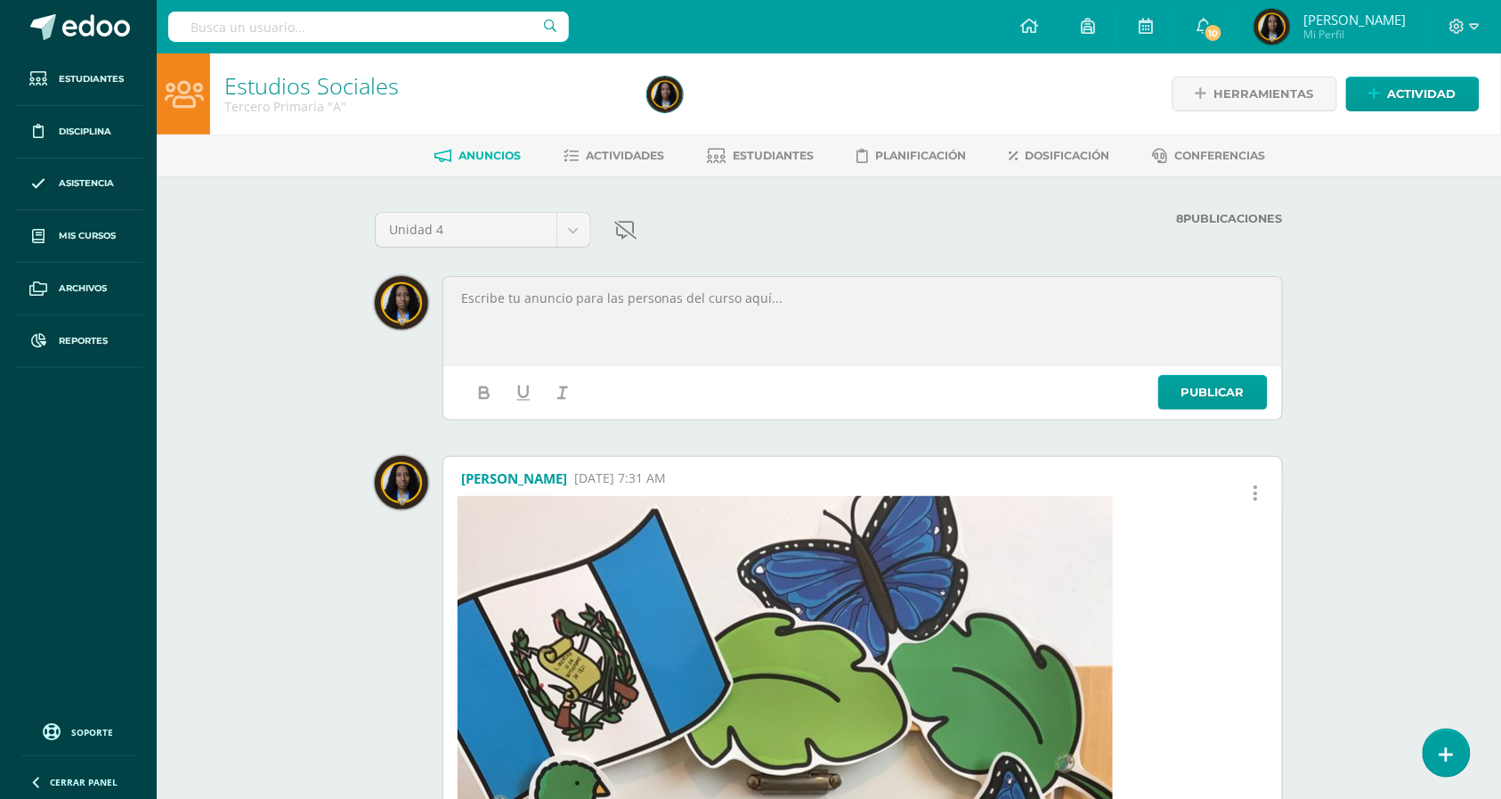
click at [546, 321] on div at bounding box center [862, 321] width 833 height 83
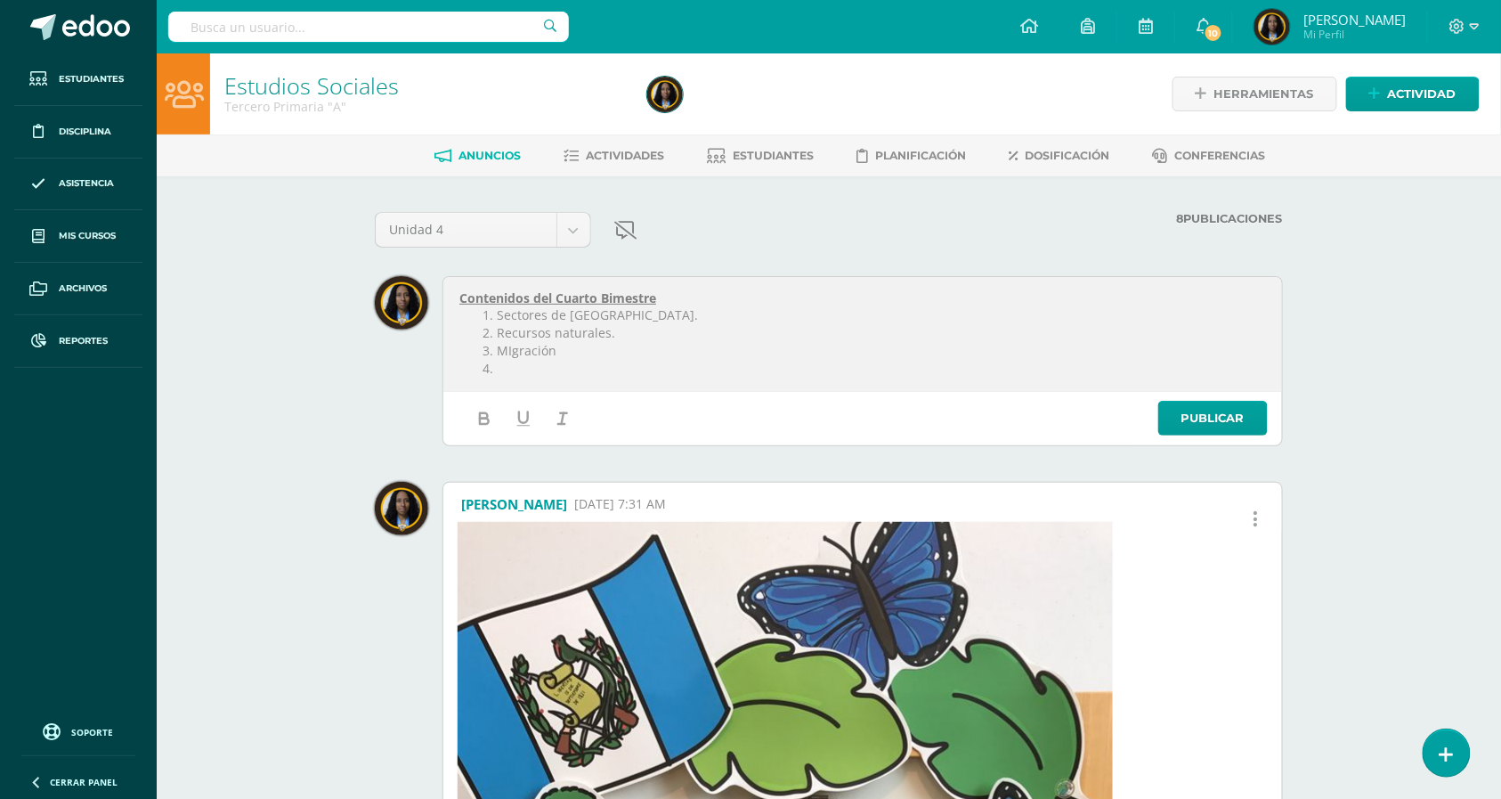
click at [540, 354] on li "MIgración" at bounding box center [872, 351] width 788 height 18
click at [561, 370] on li at bounding box center [872, 369] width 788 height 18
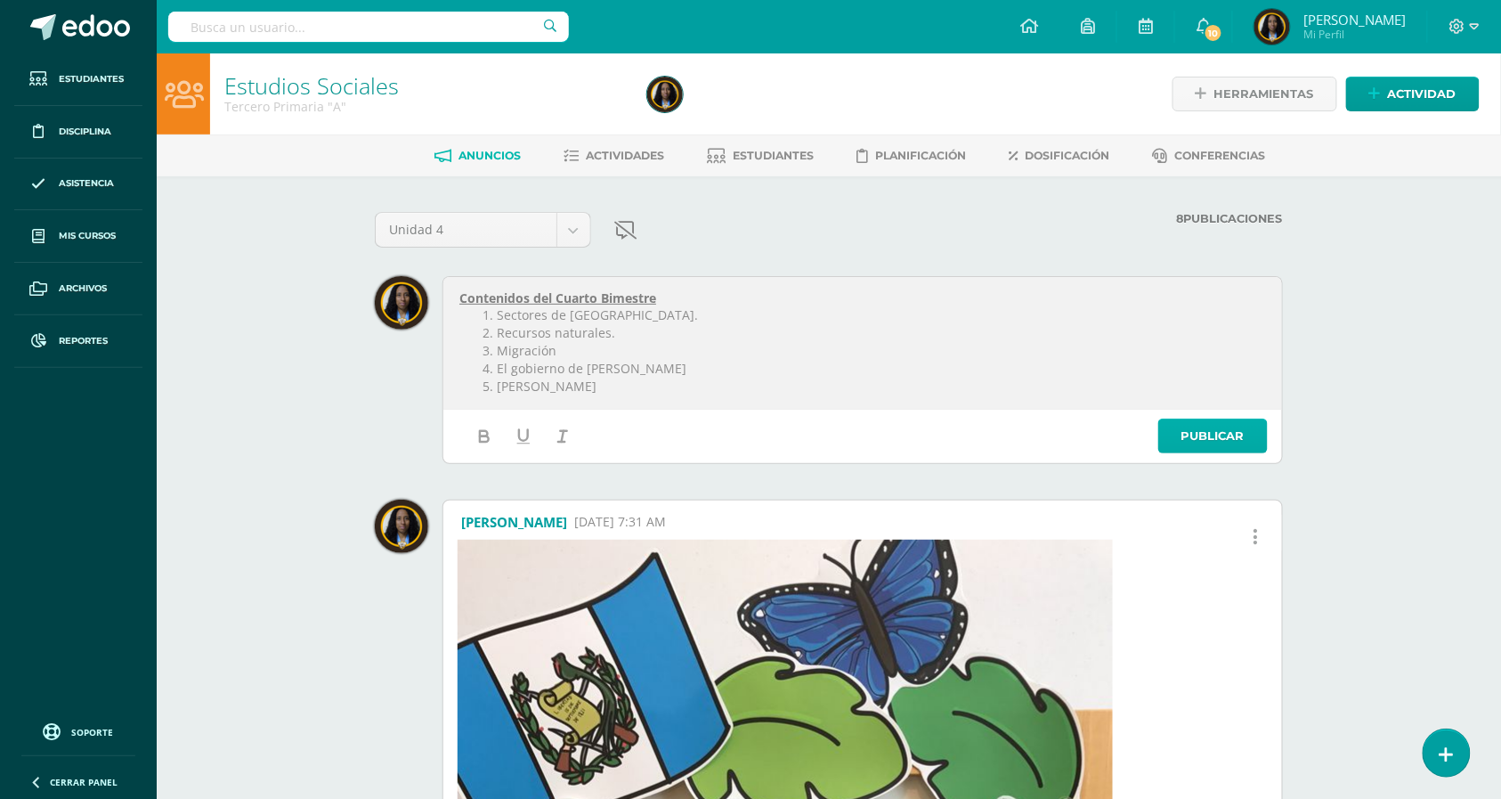
click at [1199, 427] on link "Publicar" at bounding box center [1214, 436] width 110 height 35
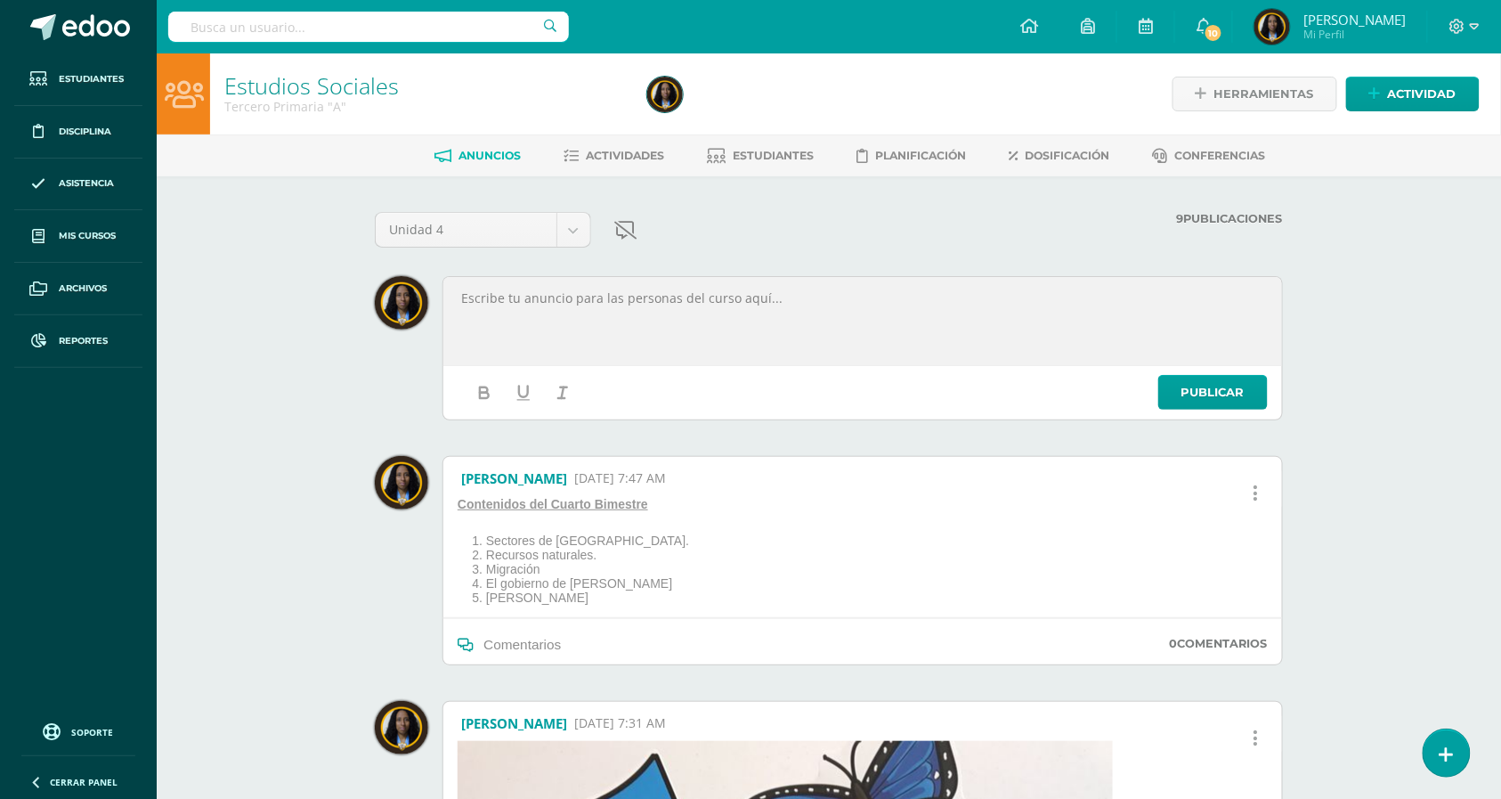
click at [702, 301] on p at bounding box center [862, 298] width 807 height 16
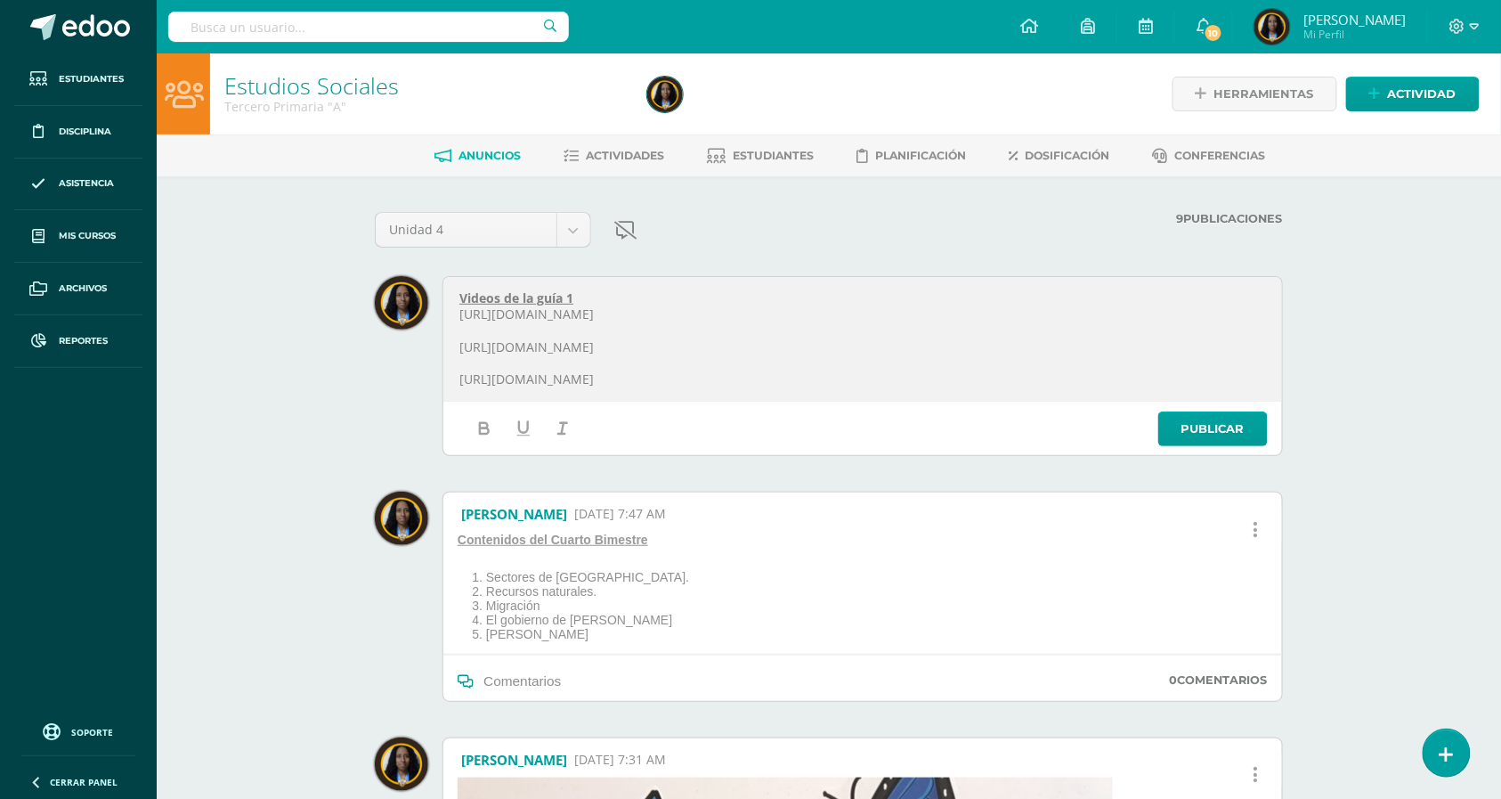
click at [763, 340] on p "[URL][DOMAIN_NAME]" at bounding box center [862, 347] width 807 height 16
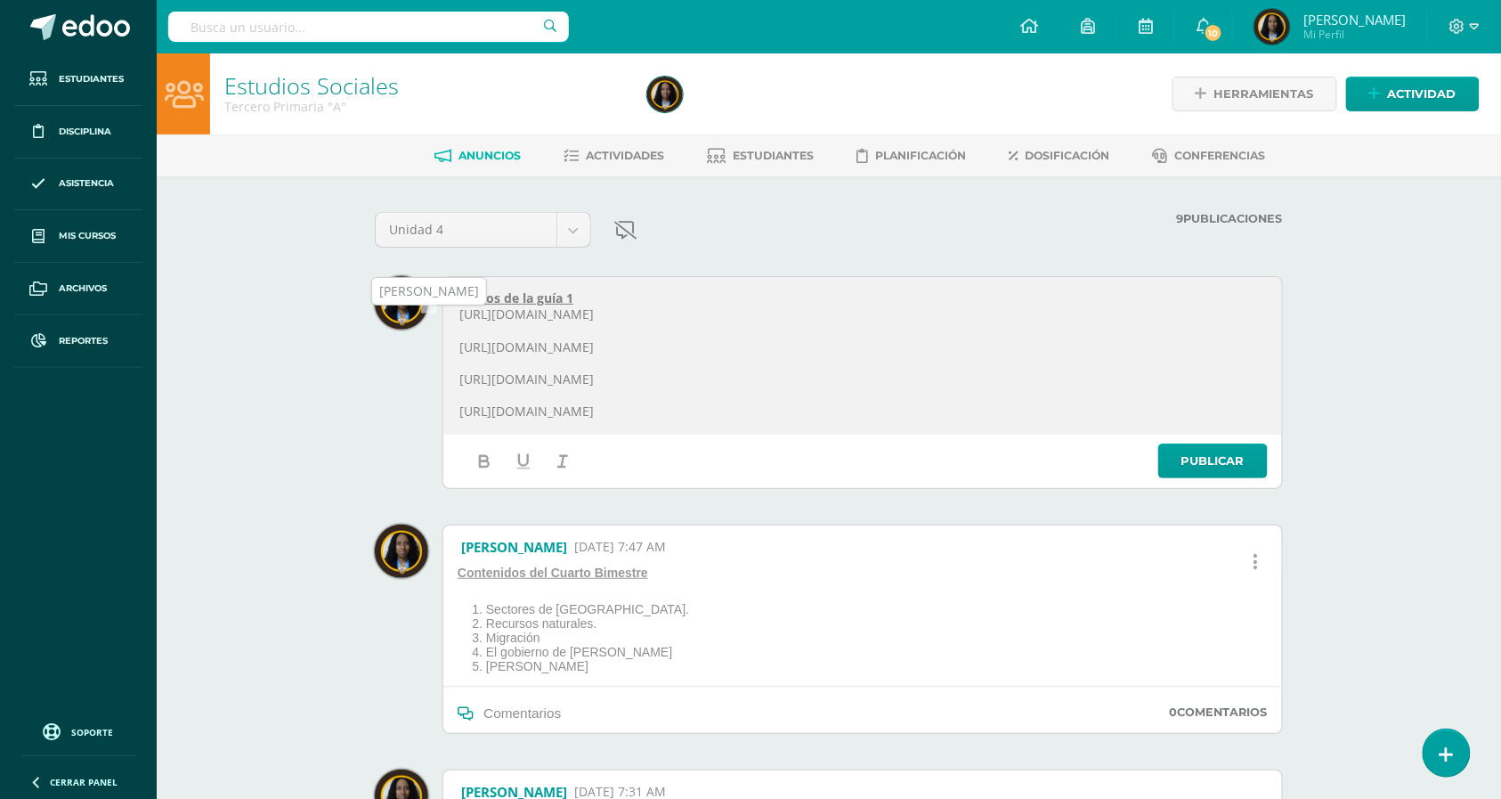
drag, startPoint x: 784, startPoint y: 321, endPoint x: 396, endPoint y: 322, distance: 387.4
click at [396, 322] on div "Videos de la guía 1 [URL][DOMAIN_NAME] [URL][DOMAIN_NAME] [URL][DOMAIN_NAME] [U…" at bounding box center [829, 382] width 908 height 213
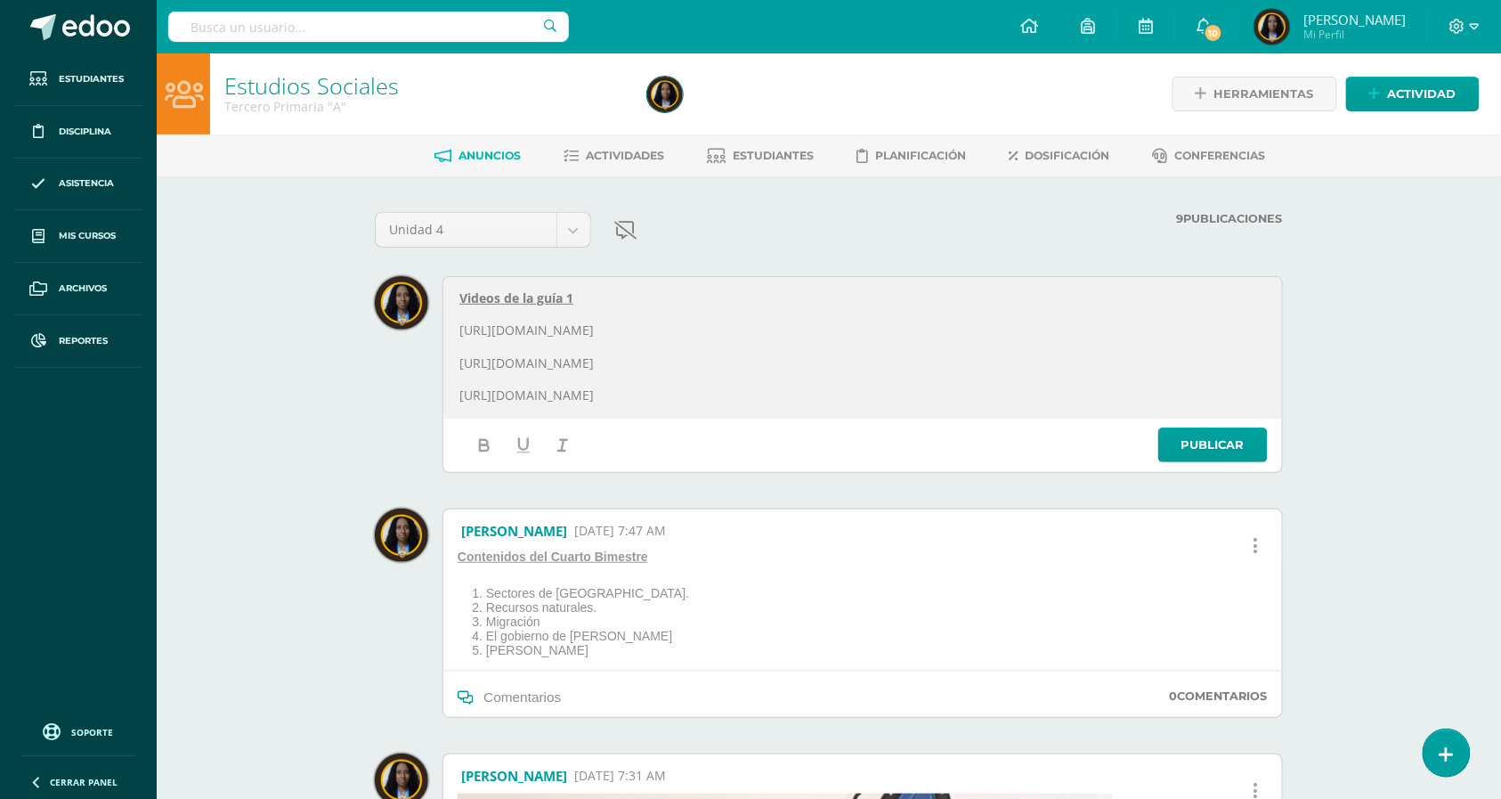
click at [878, 390] on p "[URL][DOMAIN_NAME]" at bounding box center [862, 395] width 807 height 16
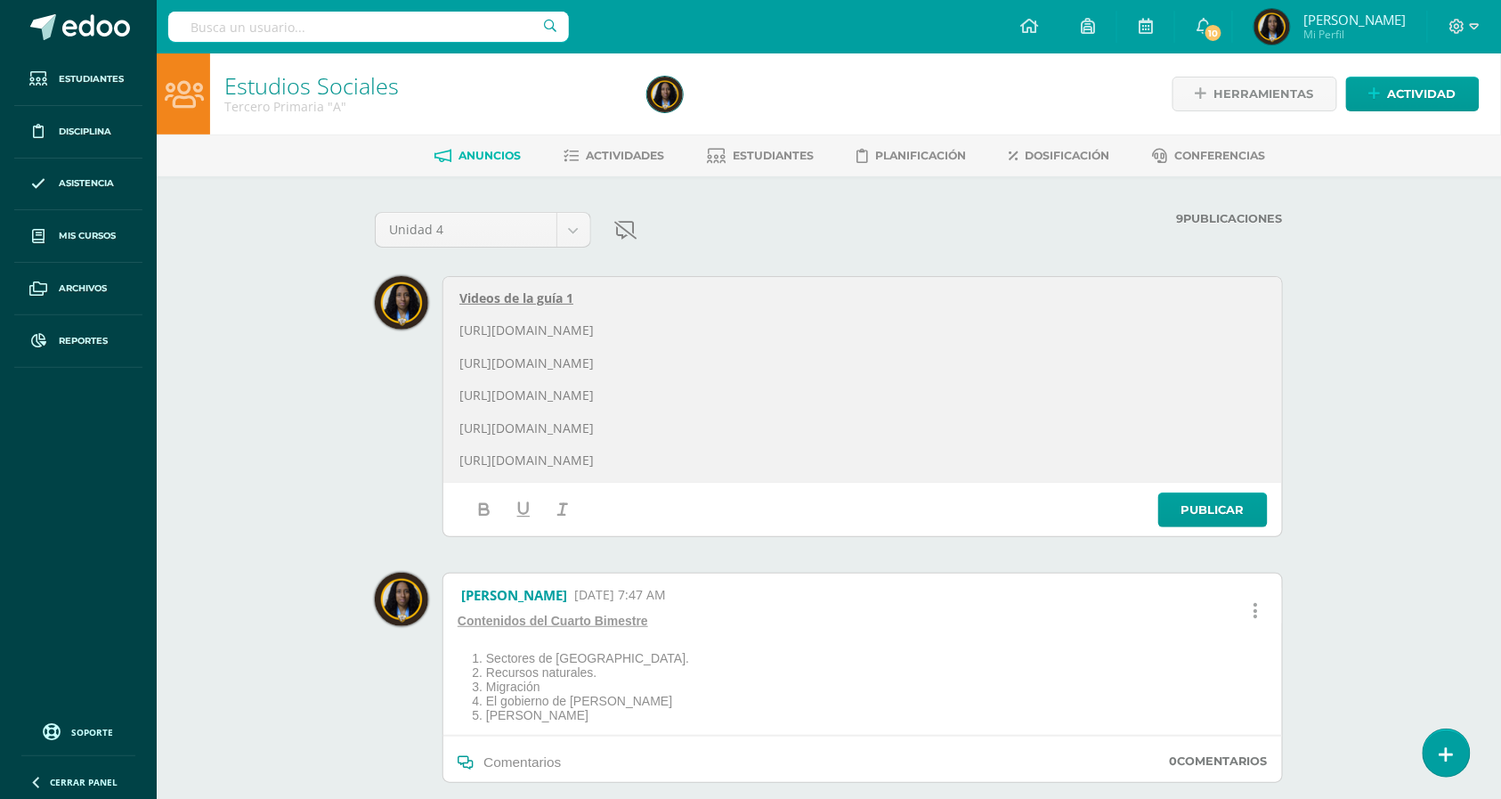
click at [780, 452] on p "[URL][DOMAIN_NAME]" at bounding box center [862, 460] width 807 height 16
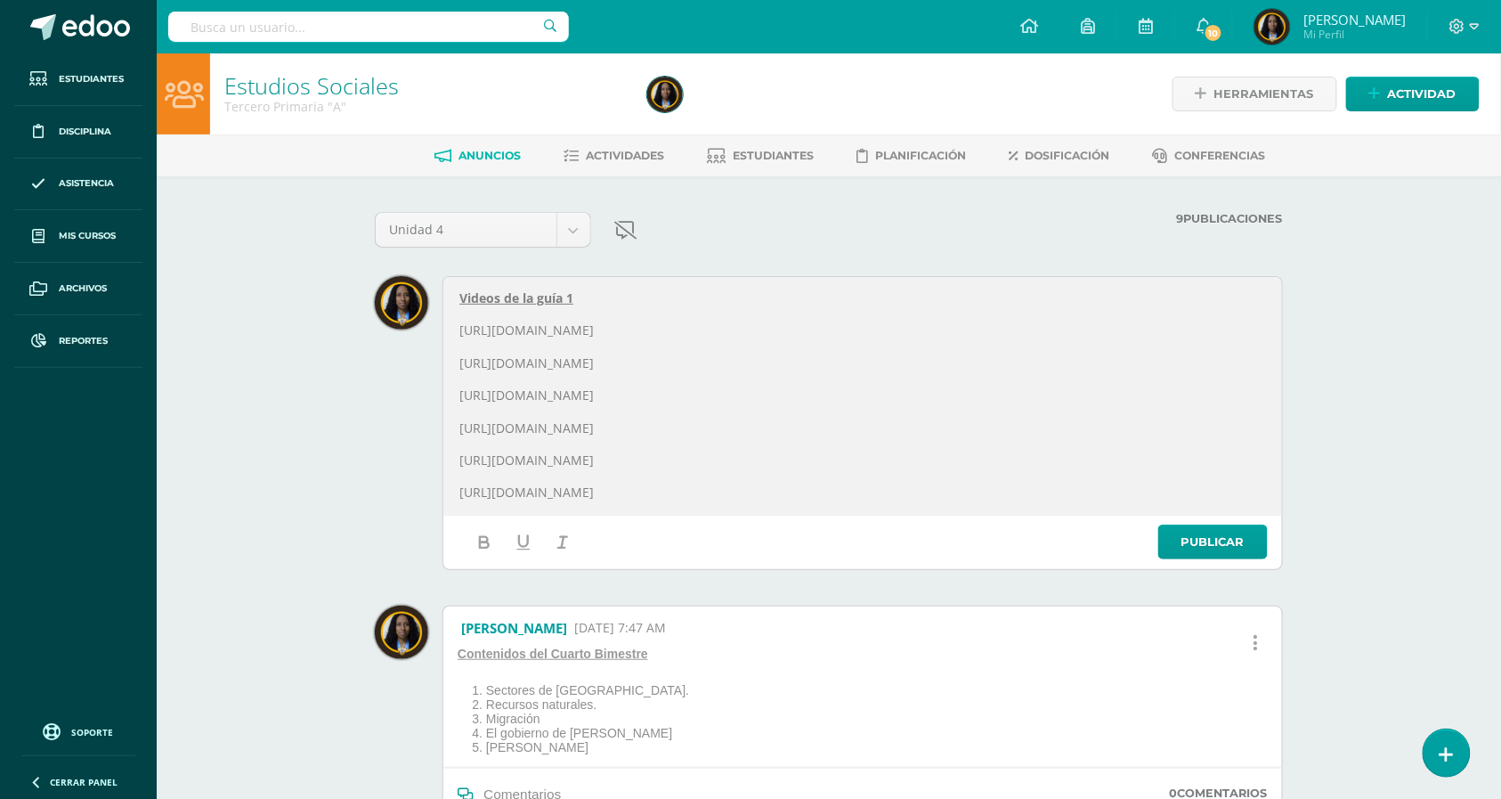
click at [508, 297] on u "Videos de la guía 1" at bounding box center [516, 297] width 114 height 17
click at [1204, 541] on link "Publicar" at bounding box center [1214, 541] width 110 height 35
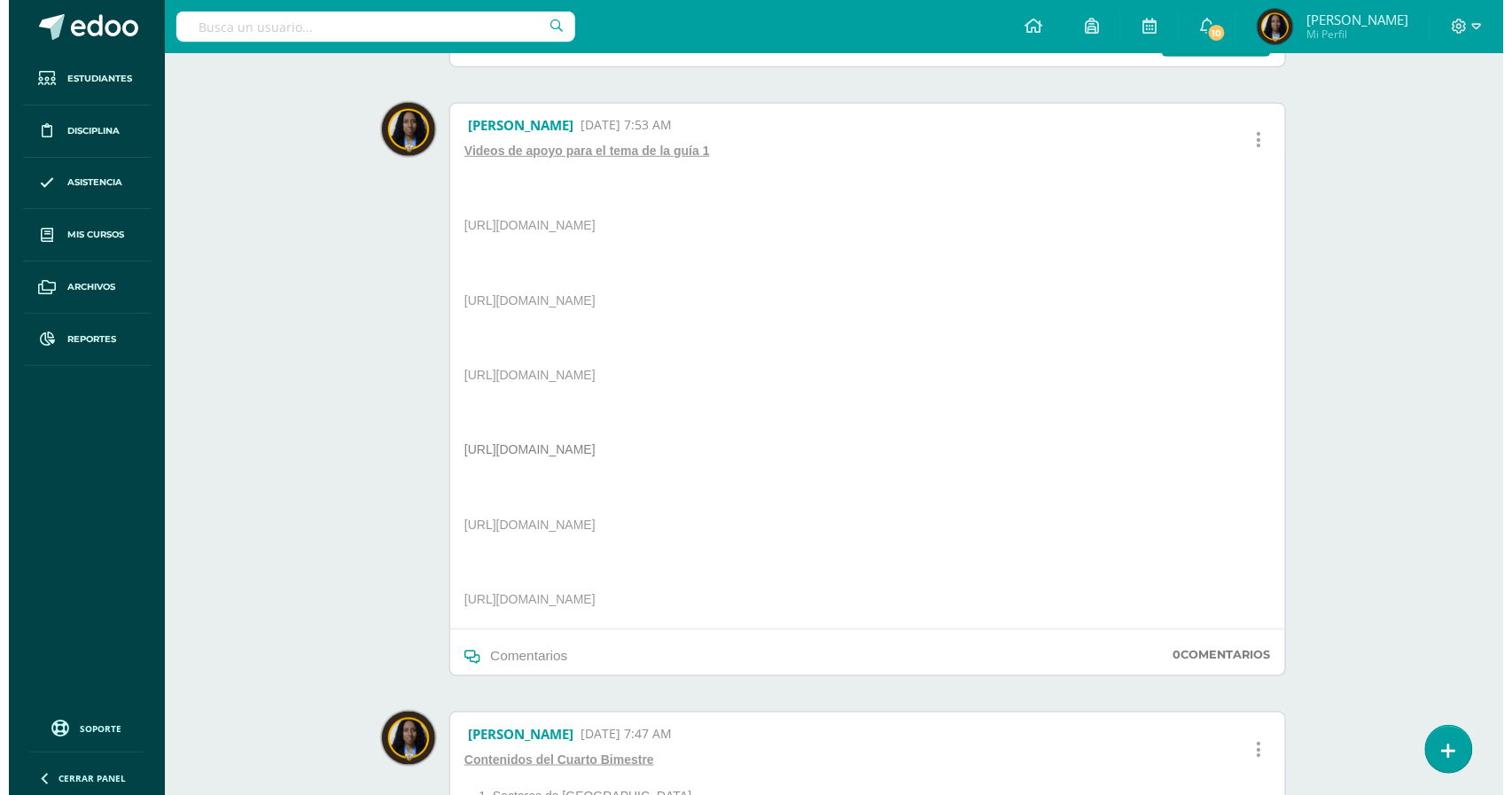
scroll to position [342, 0]
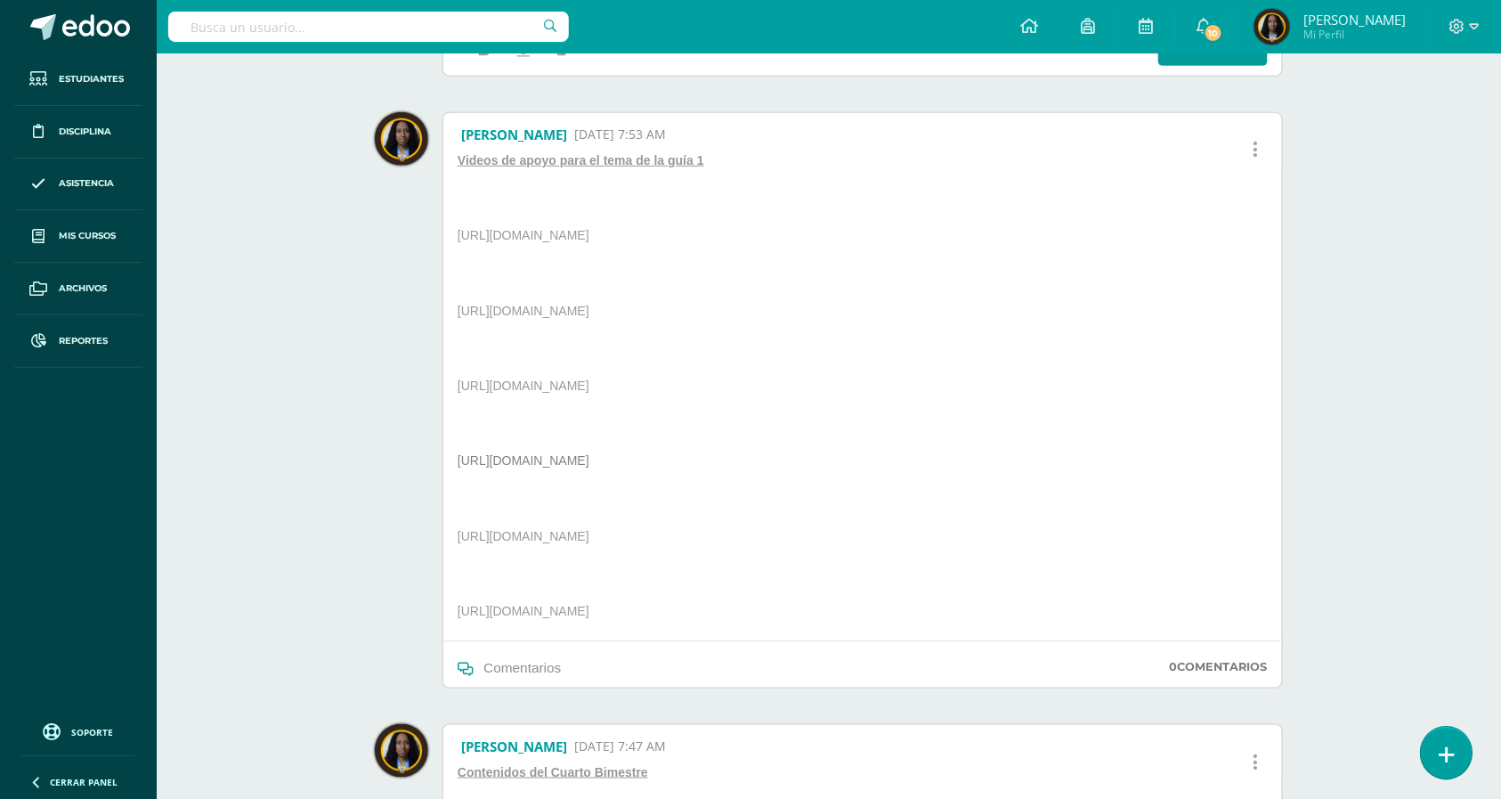
click at [1461, 760] on link at bounding box center [1446, 753] width 51 height 52
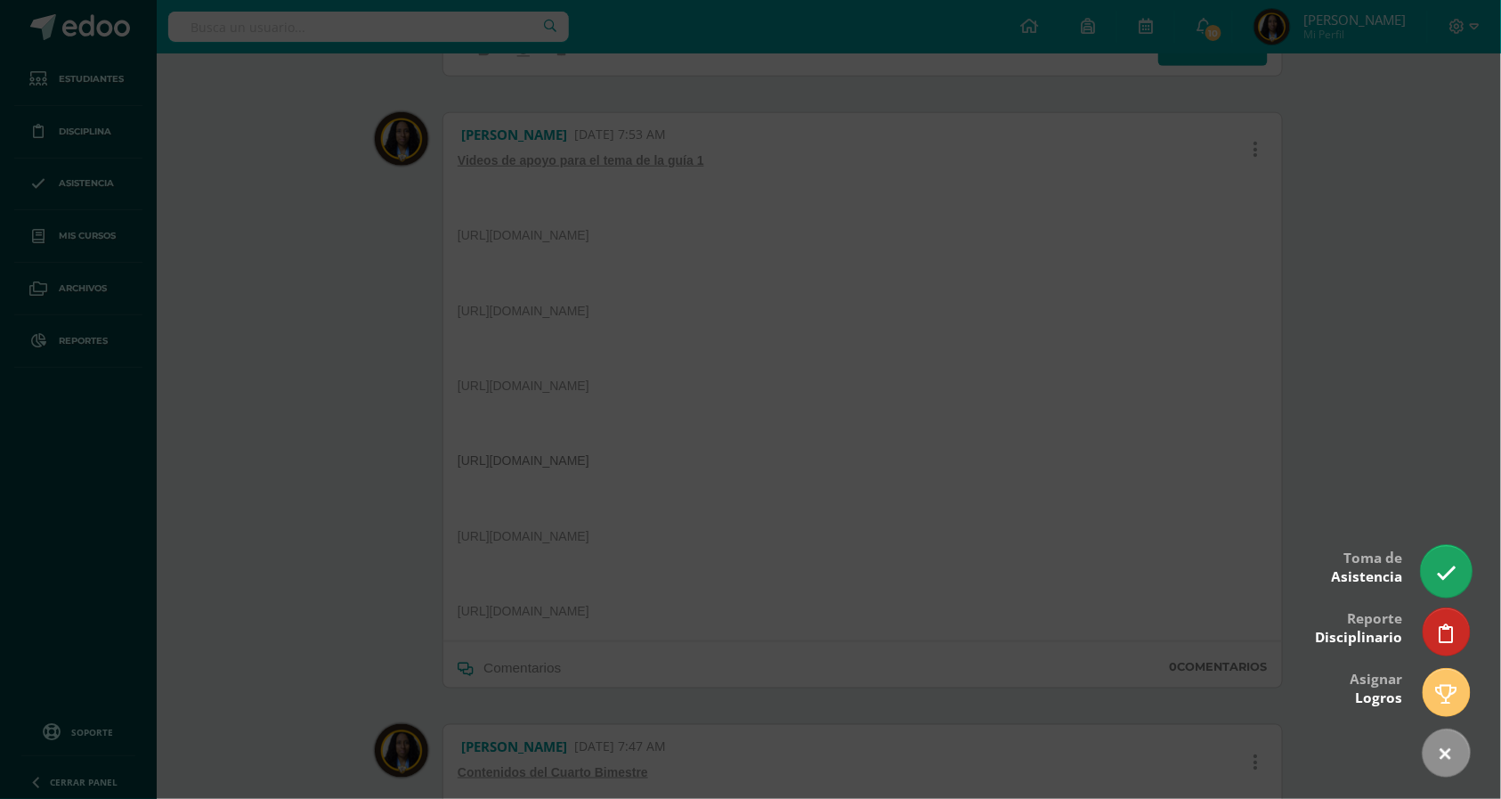
click at [1459, 568] on link at bounding box center [1446, 571] width 51 height 52
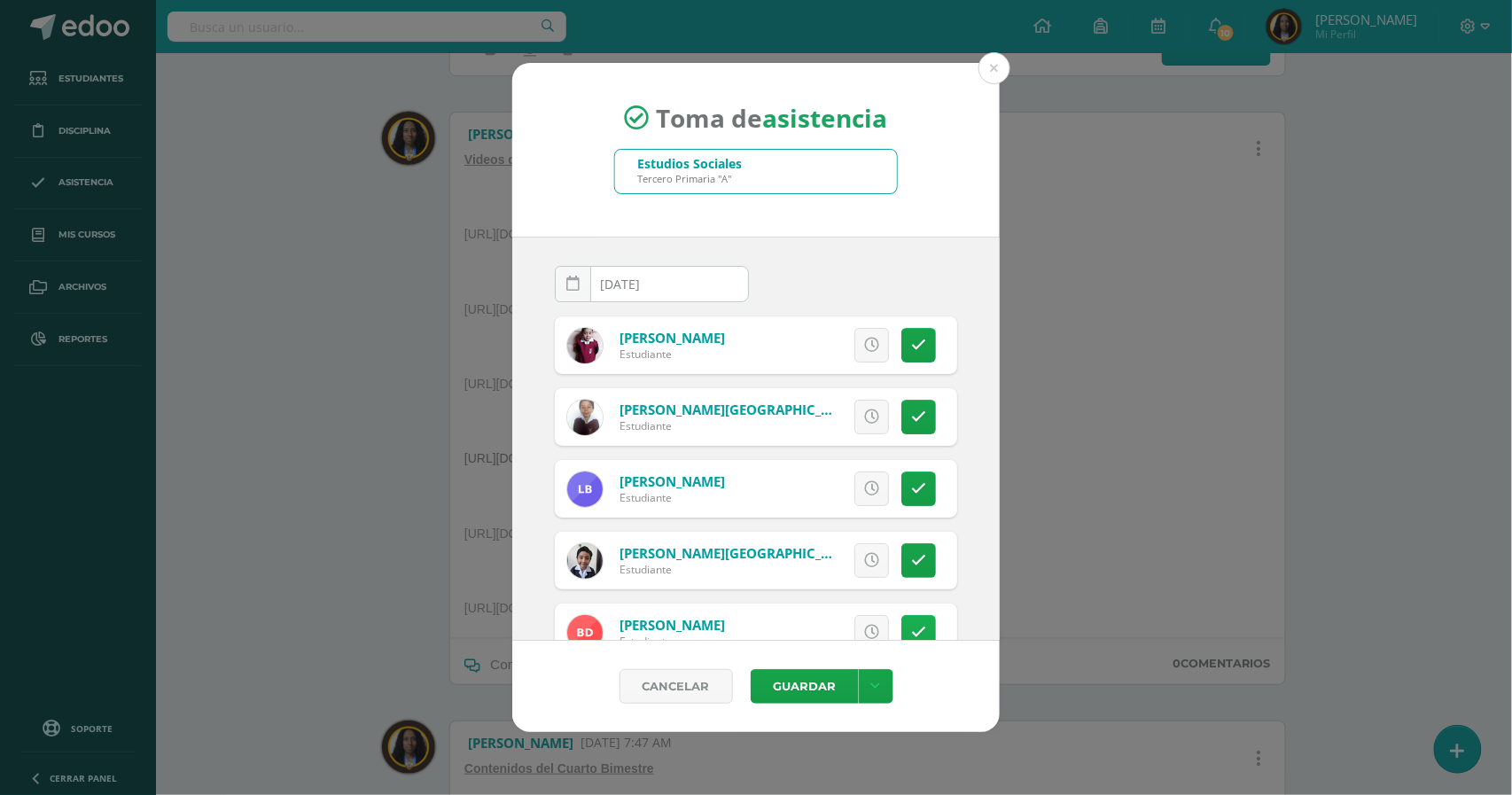
click at [902, 635] on link at bounding box center [919, 632] width 35 height 35
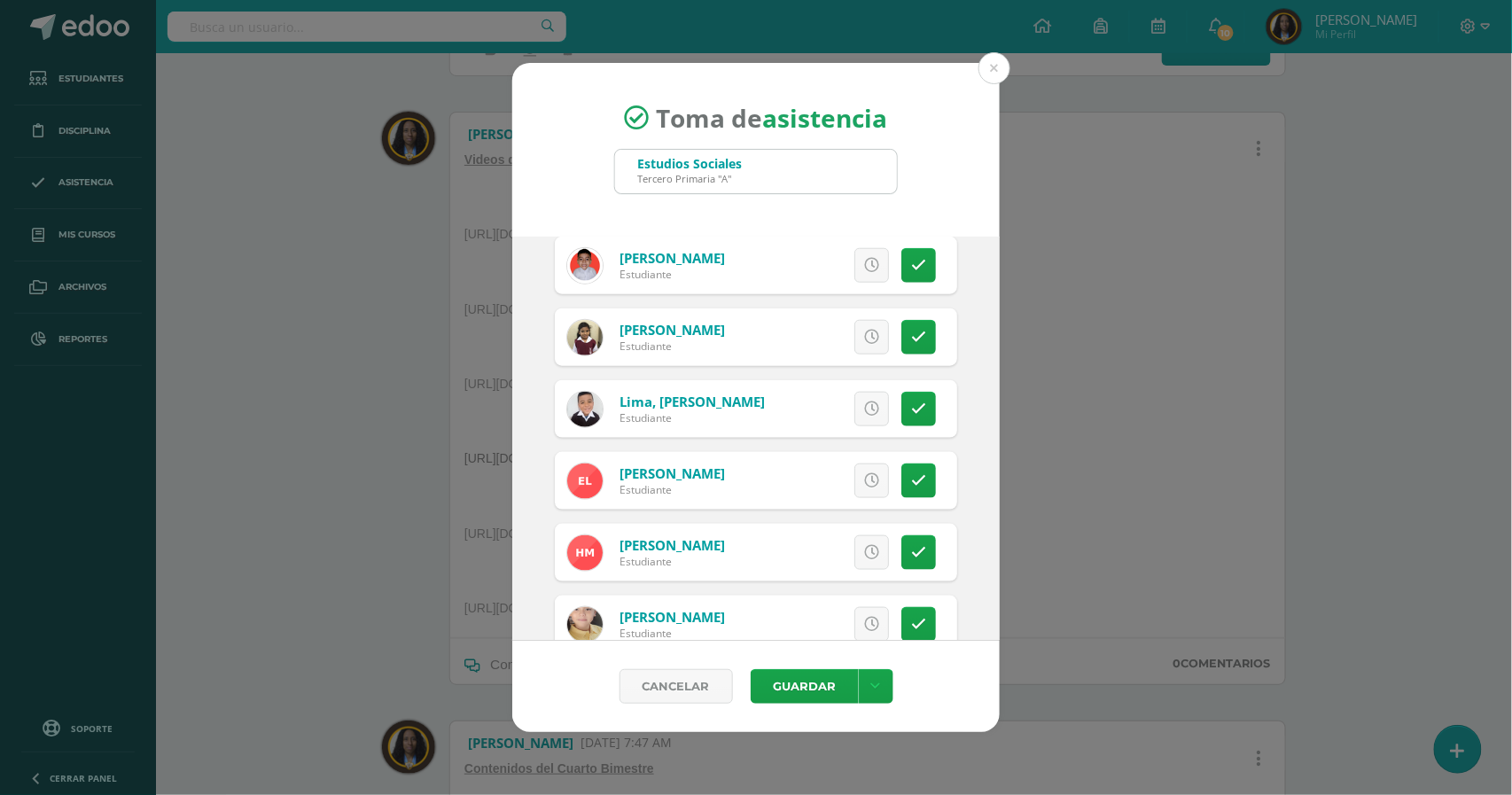
scroll to position [683, 0]
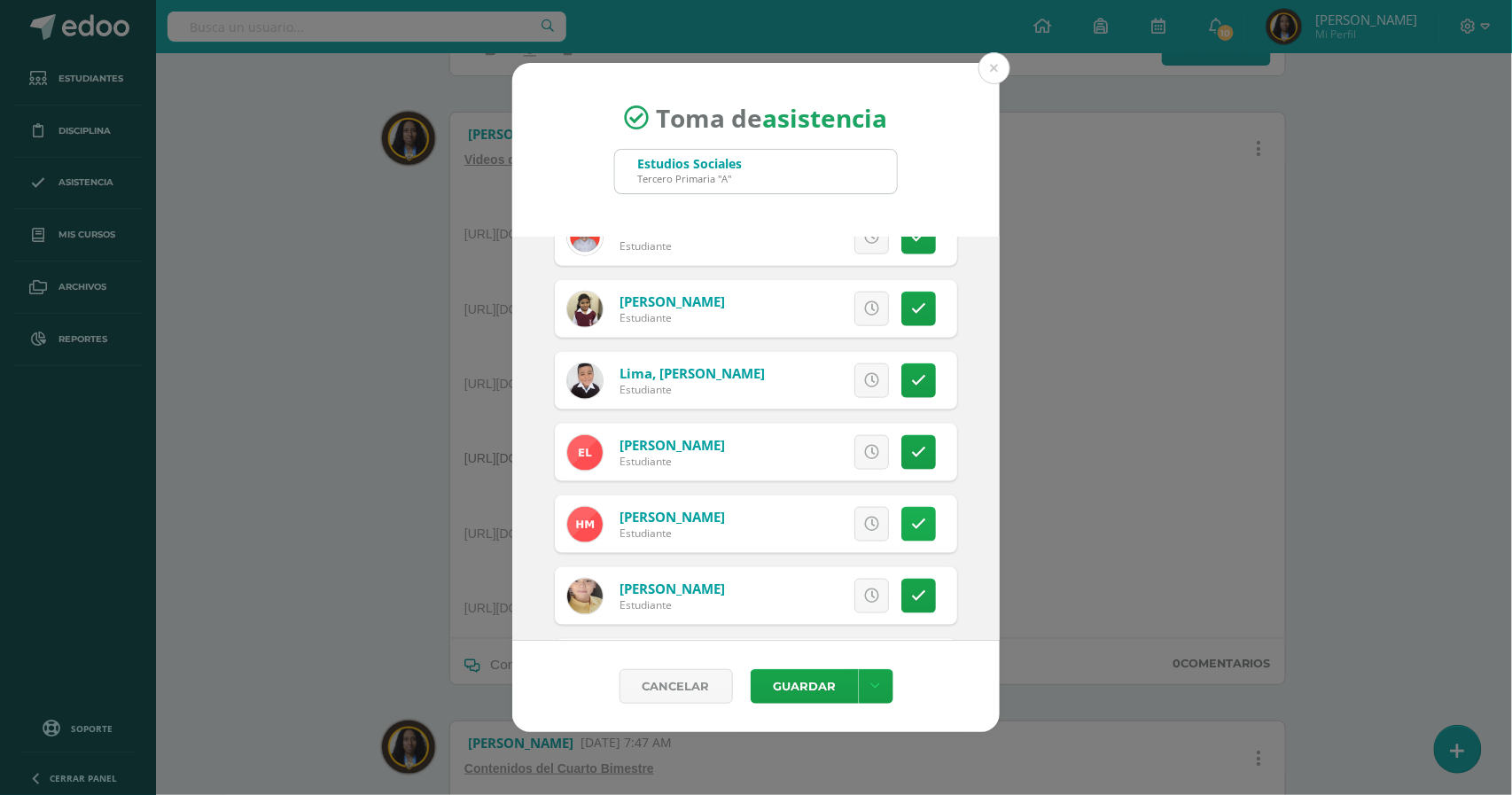
click at [911, 524] on icon at bounding box center [918, 523] width 15 height 15
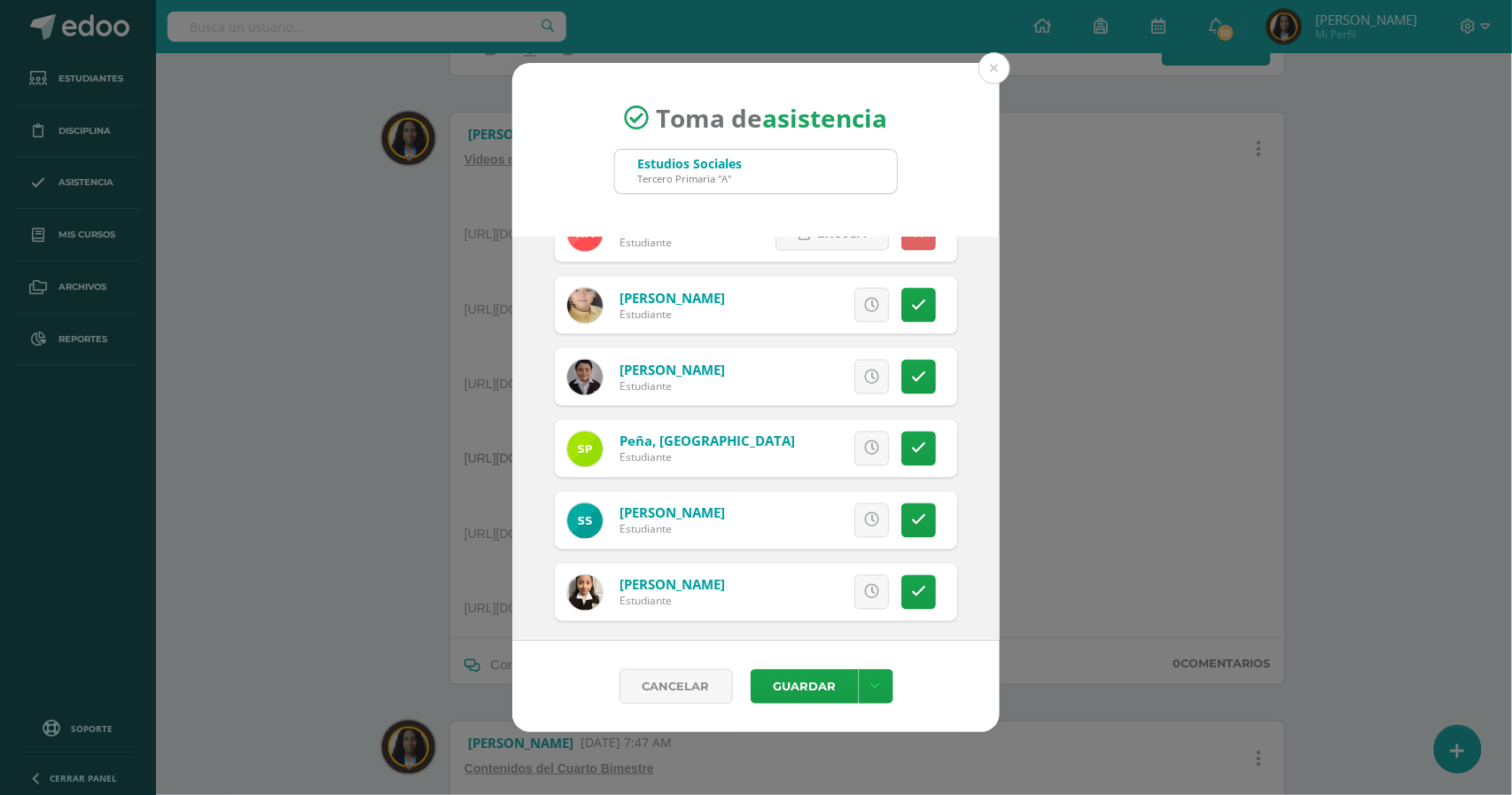
scroll to position [983, 0]
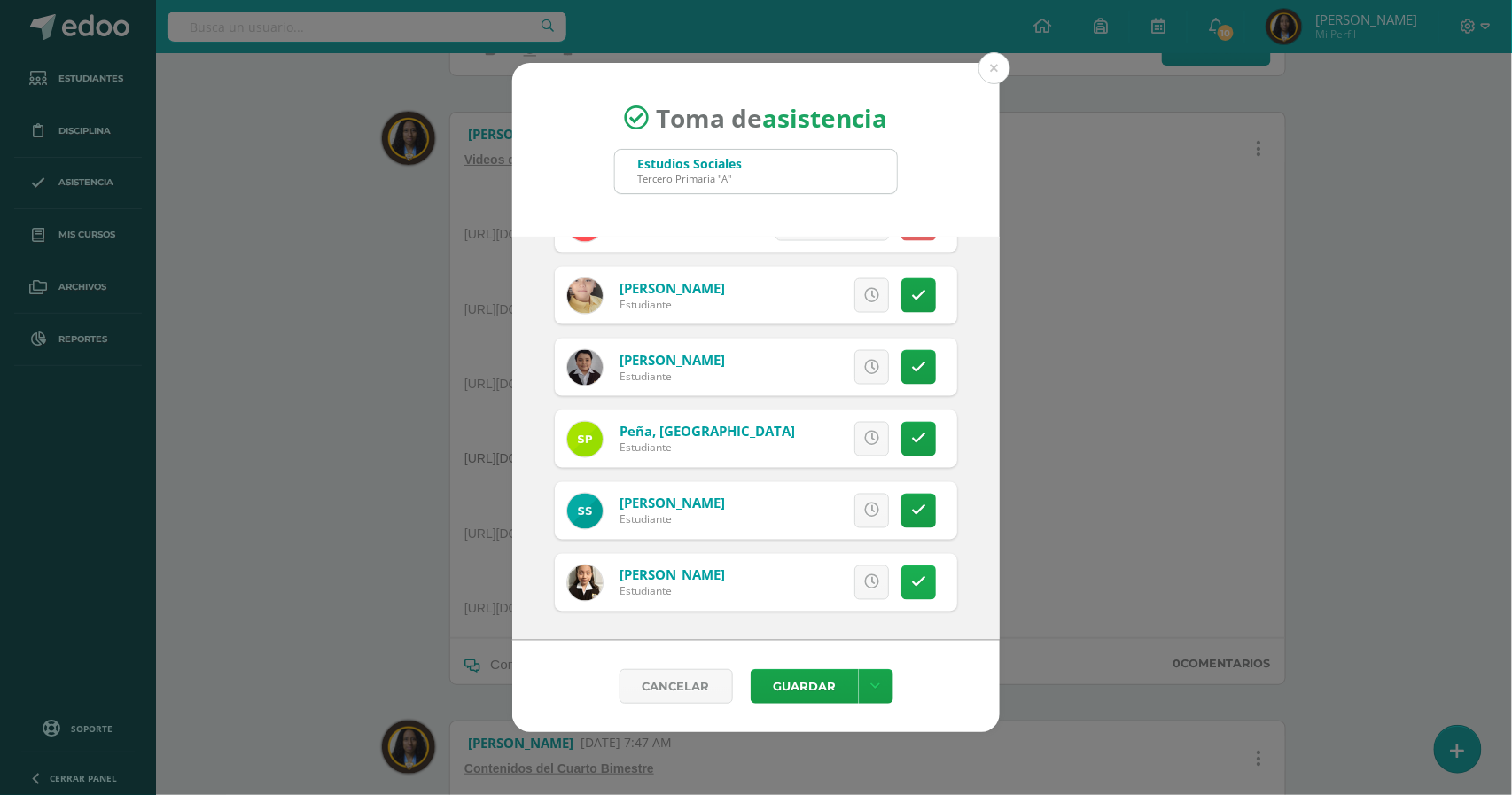
click at [911, 579] on icon at bounding box center [918, 582] width 15 height 15
click at [827, 579] on span "Excusa" at bounding box center [841, 582] width 49 height 33
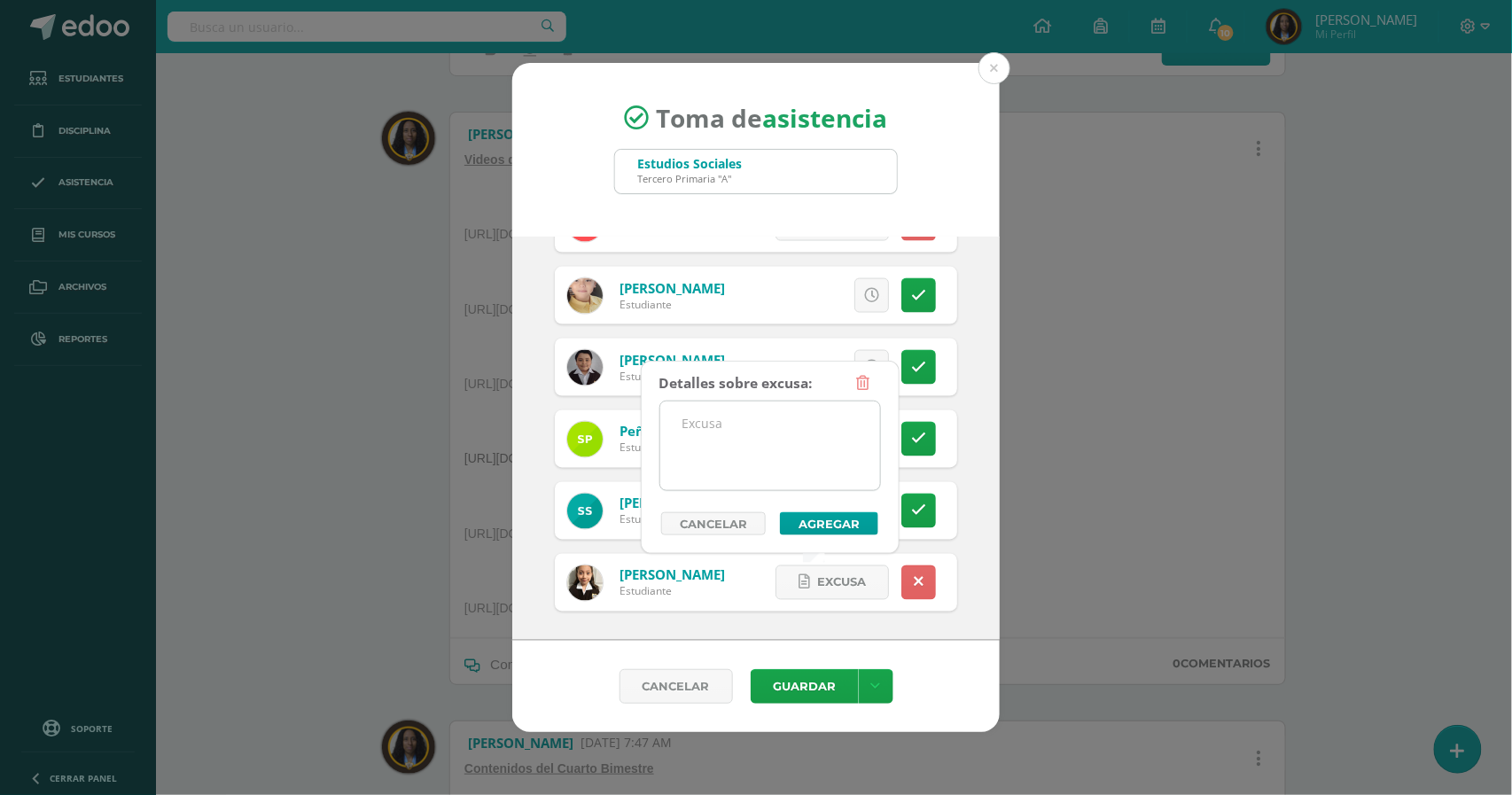
click at [831, 434] on textarea at bounding box center [769, 445] width 220 height 89
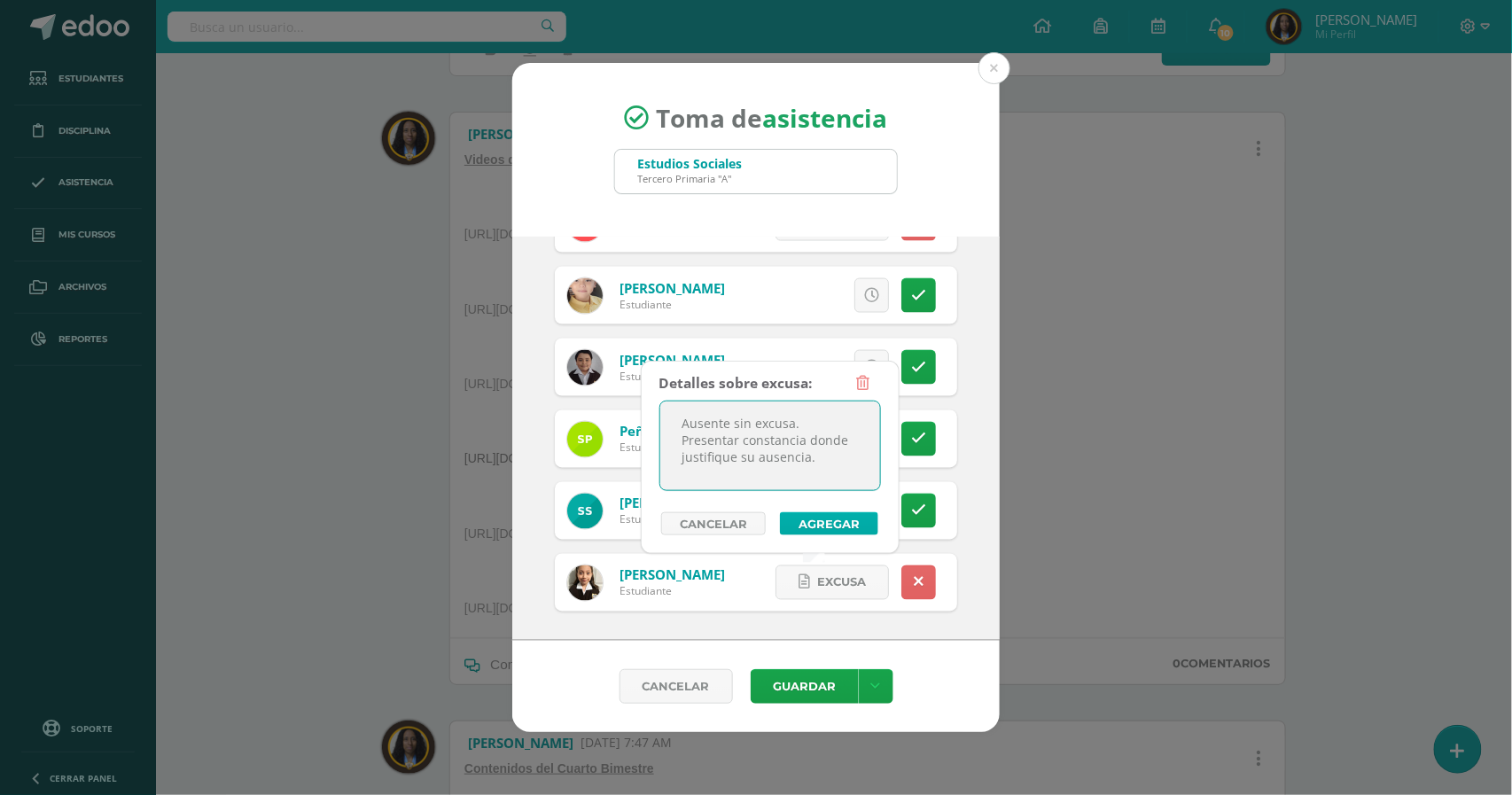
type textarea "Ausente sin excusa. Presentar constancia donde justifique su ausencia."
click at [854, 522] on button "Agregar" at bounding box center [829, 523] width 99 height 23
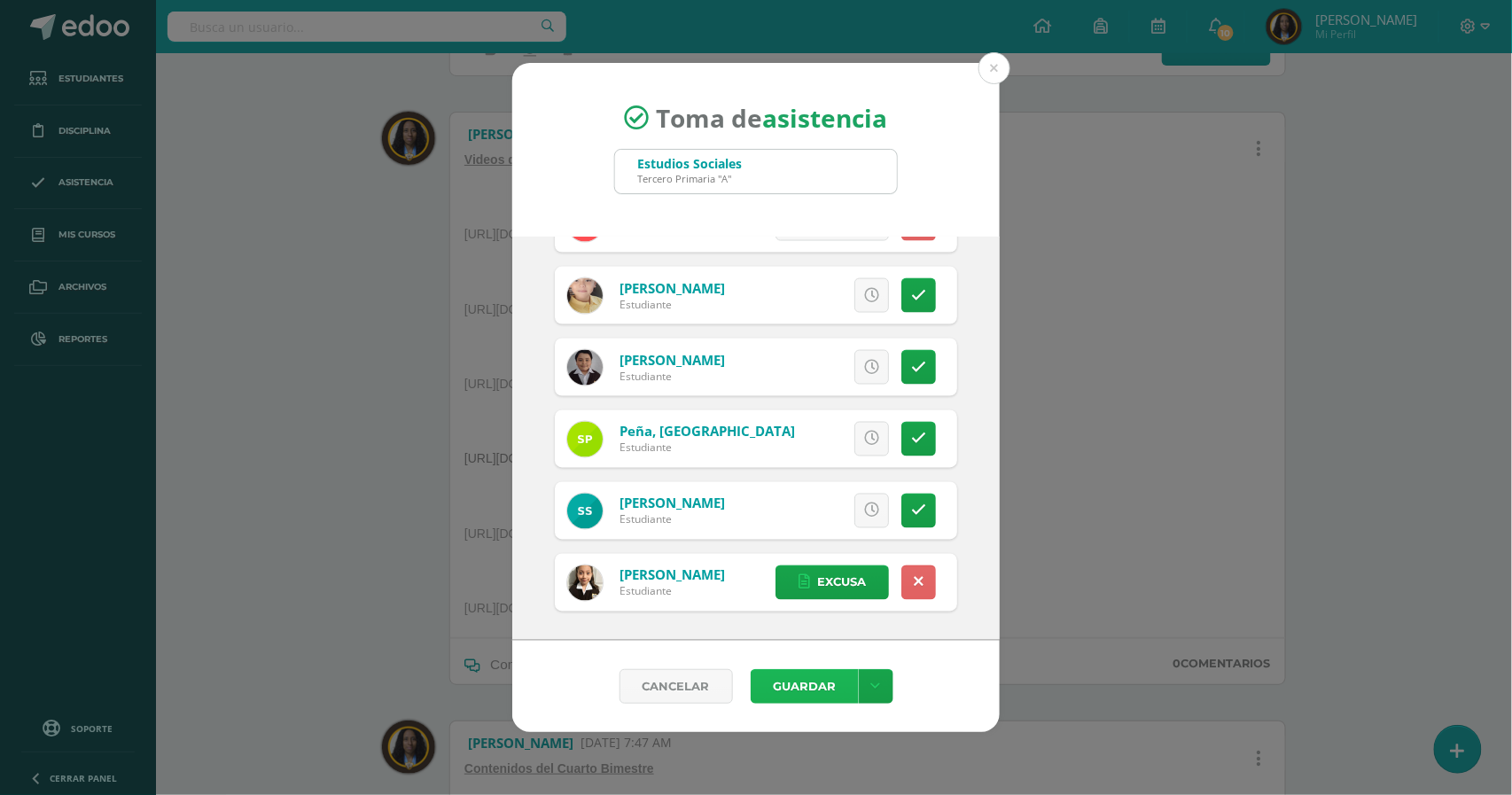
click at [823, 686] on button "Guardar" at bounding box center [804, 686] width 108 height 35
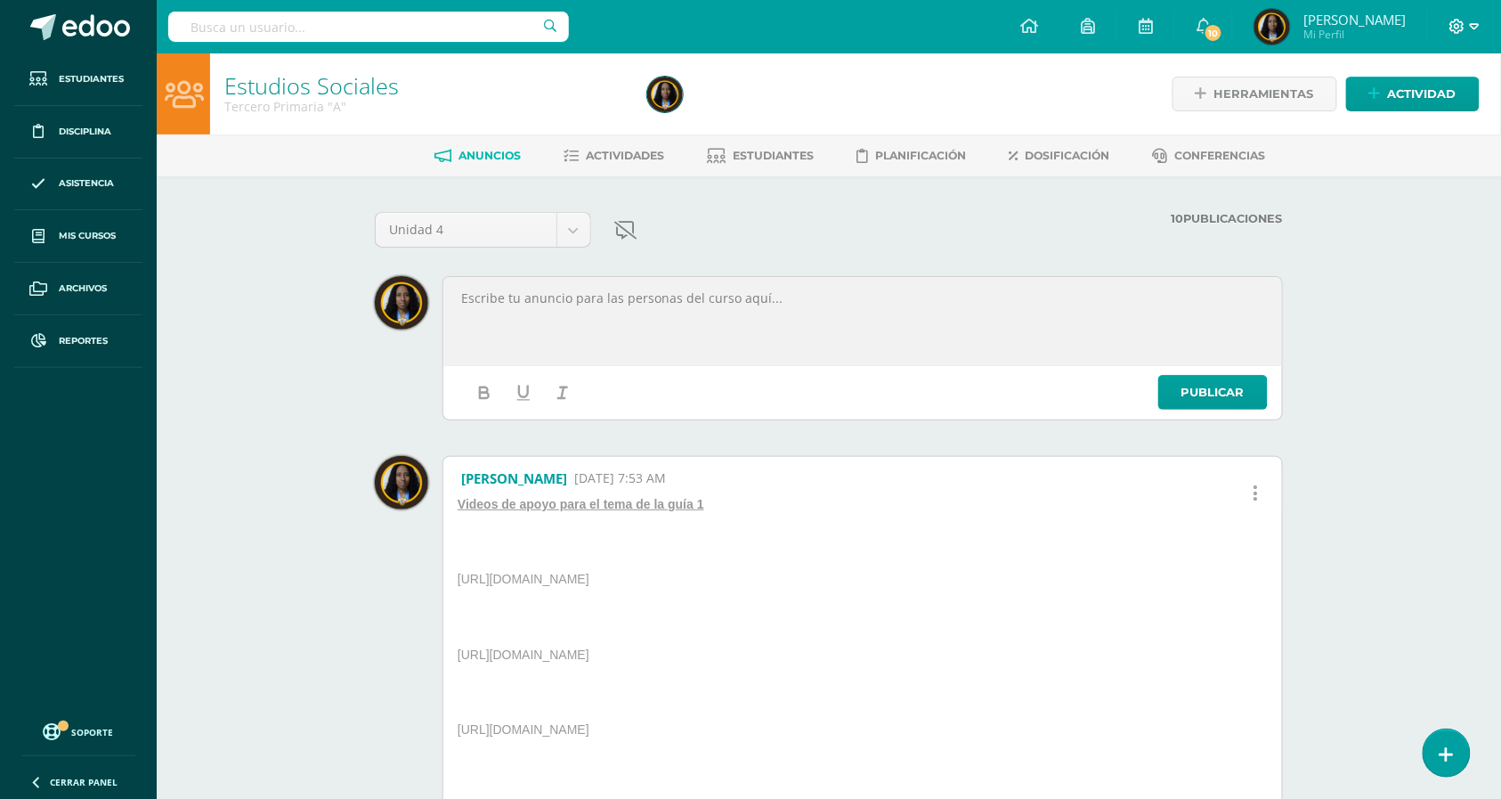
click at [1473, 22] on icon at bounding box center [1475, 27] width 10 height 16
click at [1407, 126] on span "Cerrar sesión" at bounding box center [1419, 121] width 80 height 17
